Goal: Check status: Check status

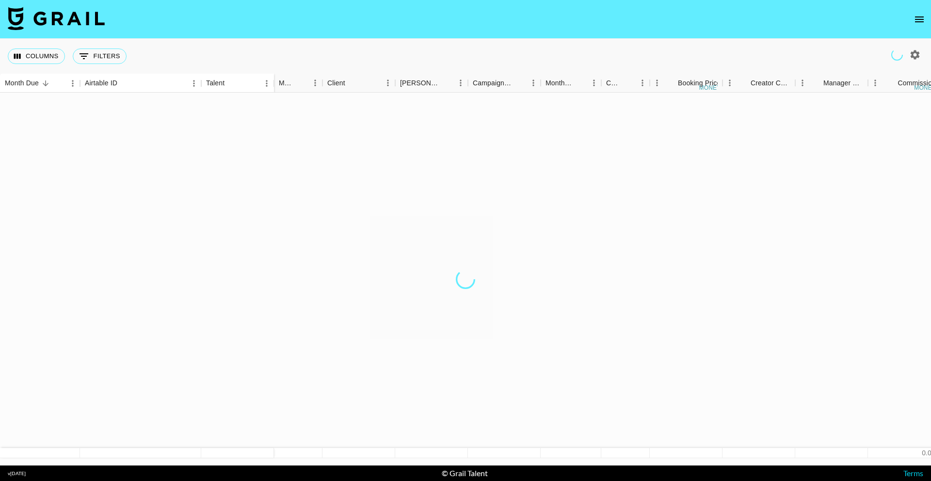
click at [918, 18] on icon "open drawer" at bounding box center [919, 19] width 9 height 6
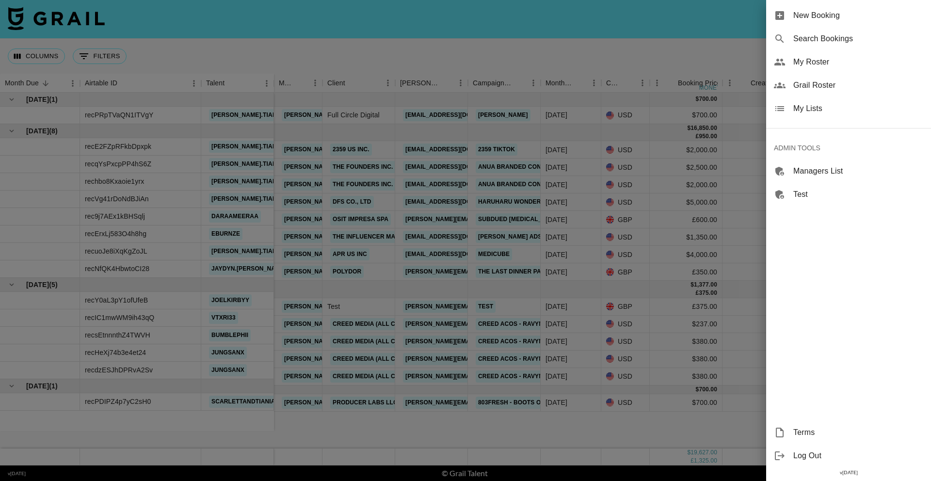
click at [833, 41] on span "Search Bookings" at bounding box center [858, 39] width 130 height 12
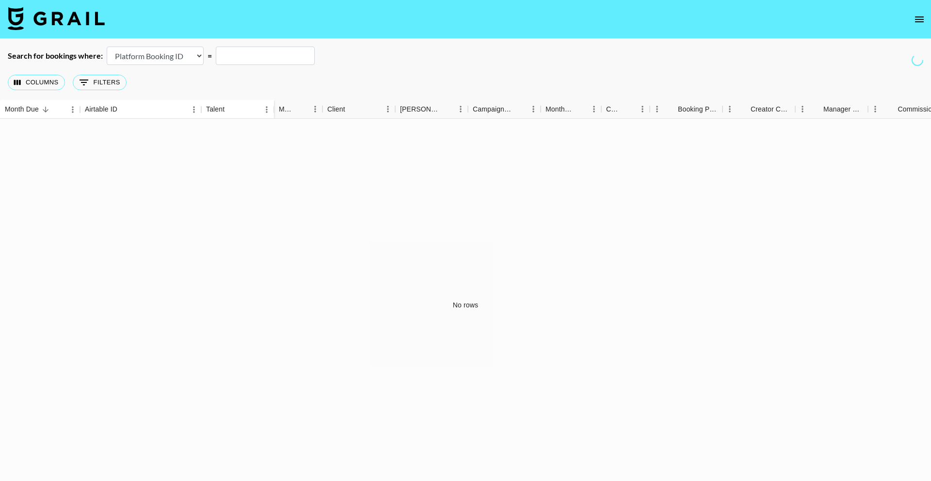
click at [158, 47] on select "Airtable Booking ID Platform Booking ID Platform Campaign ID" at bounding box center [155, 56] width 97 height 18
select select "airtableId"
click at [270, 57] on input "text" at bounding box center [265, 56] width 99 height 18
paste input "rec9mibBxY6m4E9XP"
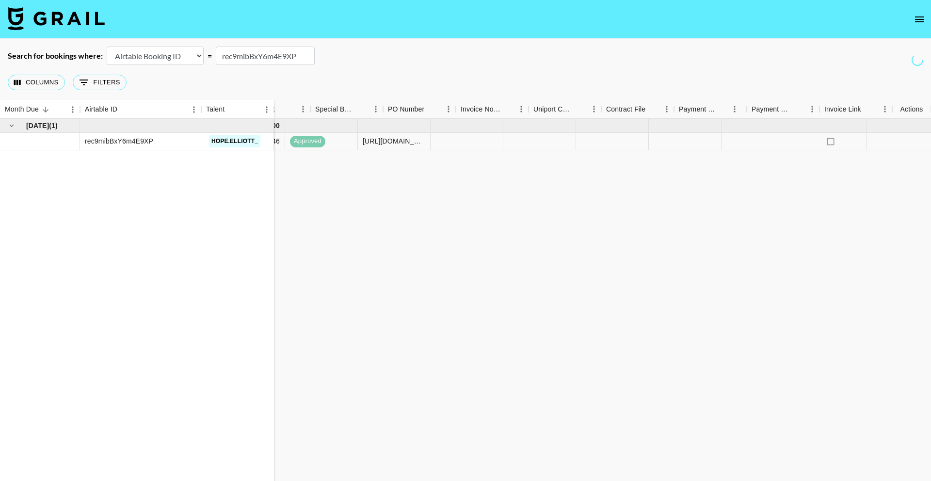
scroll to position [0, 775]
type input "rec9mibBxY6m4E9XP"
click at [907, 140] on icon "select merge strategy" at bounding box center [911, 142] width 12 height 12
click at [906, 140] on icon "select merge strategy" at bounding box center [911, 142] width 12 height 12
click at [909, 140] on icon "select merge strategy" at bounding box center [911, 142] width 12 height 12
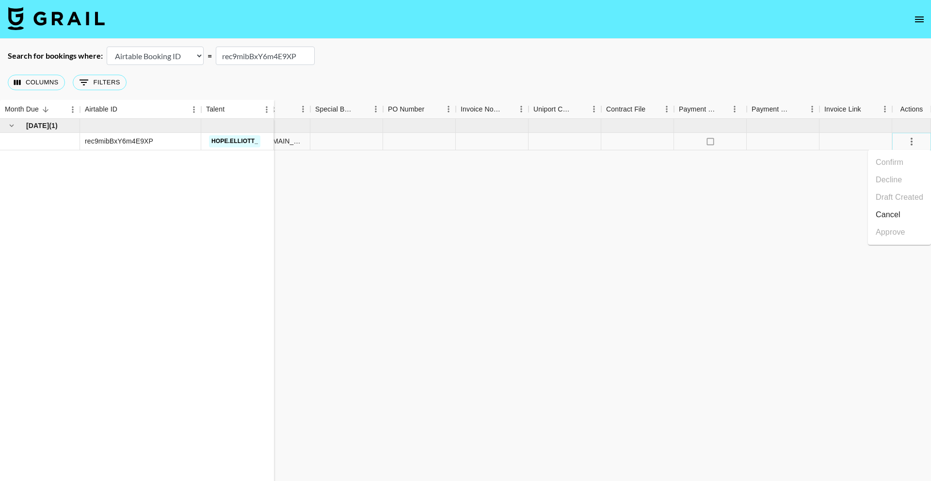
click at [910, 140] on icon "select merge strategy" at bounding box center [911, 142] width 12 height 12
click at [909, 140] on icon "select merge strategy" at bounding box center [911, 142] width 12 height 12
click at [495, 142] on div at bounding box center [492, 141] width 73 height 17
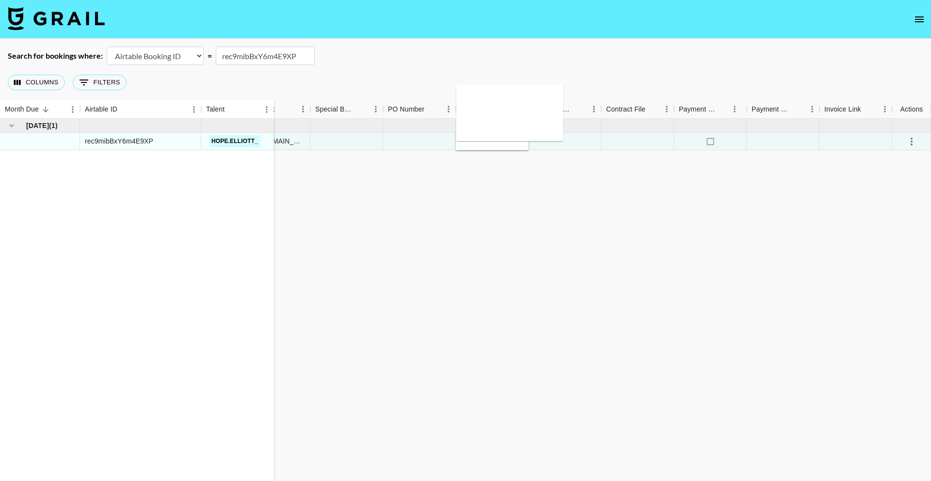
click at [501, 111] on textarea at bounding box center [509, 112] width 99 height 45
type textarea "t"
click at [568, 209] on div "[DATE] ( 1 ) rec9mibBxY6m4E9XP hope.[PERSON_NAME] 0.00 [PERSON_NAME][EMAIL_ADDR…" at bounding box center [78, 305] width 1706 height 373
click at [914, 140] on icon "select merge strategy" at bounding box center [911, 142] width 12 height 12
click at [914, 141] on icon "select merge strategy" at bounding box center [911, 142] width 12 height 12
